Goal: Transaction & Acquisition: Obtain resource

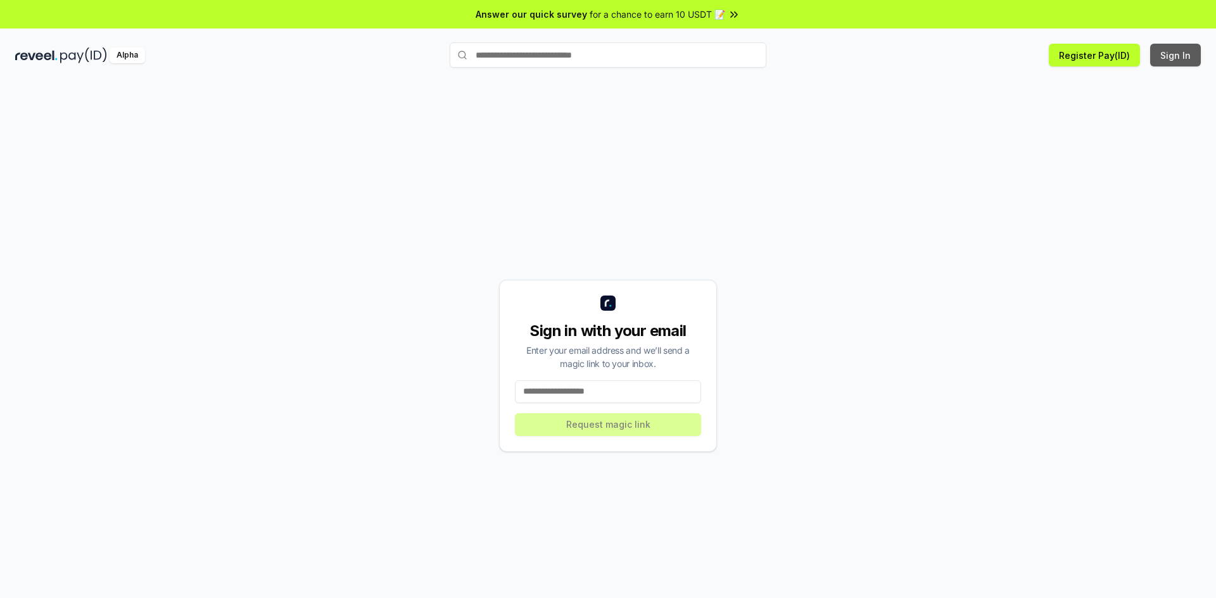
click at [1183, 48] on button "Sign In" at bounding box center [1175, 55] width 51 height 23
click at [1088, 63] on button "Register Pay(ID)" at bounding box center [1094, 55] width 91 height 23
click at [1161, 52] on button "Sign In" at bounding box center [1175, 55] width 51 height 23
click at [666, 8] on span "for a chance to earn 10 USDT 📝" at bounding box center [658, 14] width 136 height 13
